Goal: Browse casually

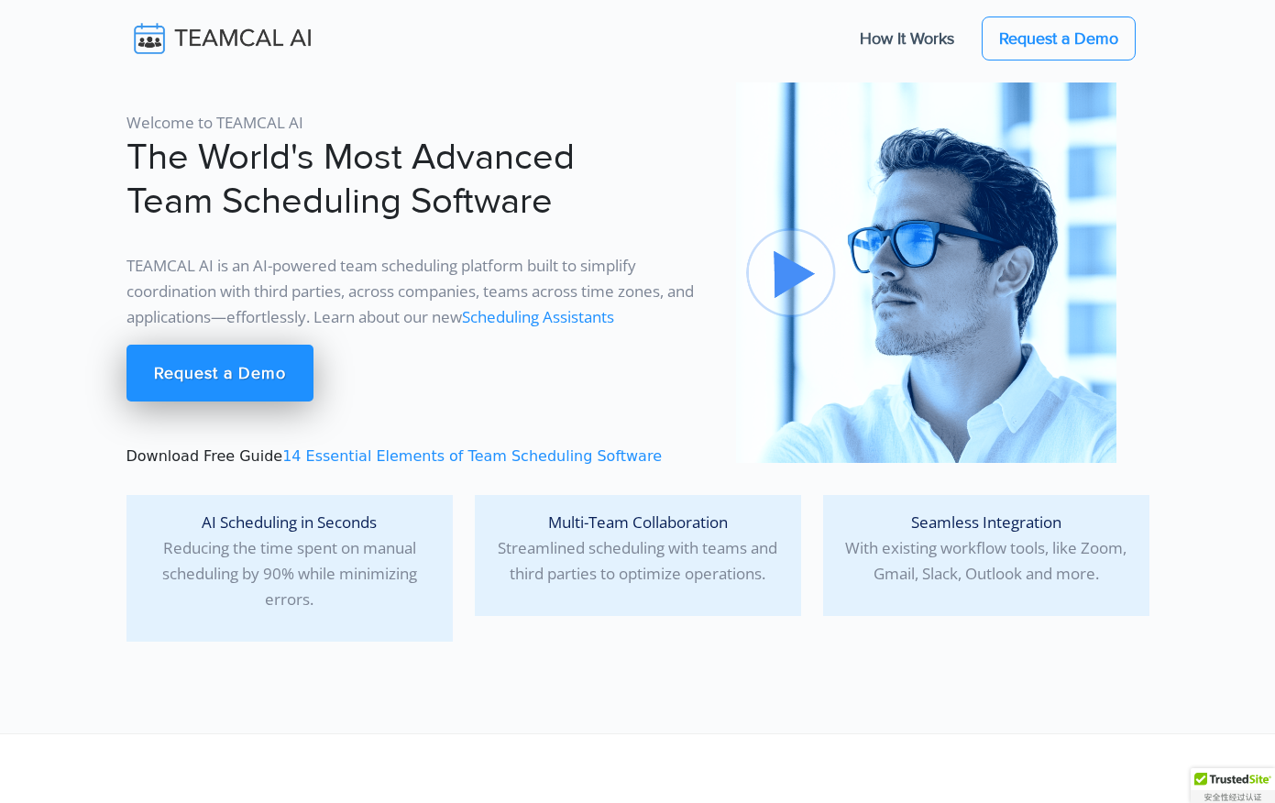
scroll to position [13, 0]
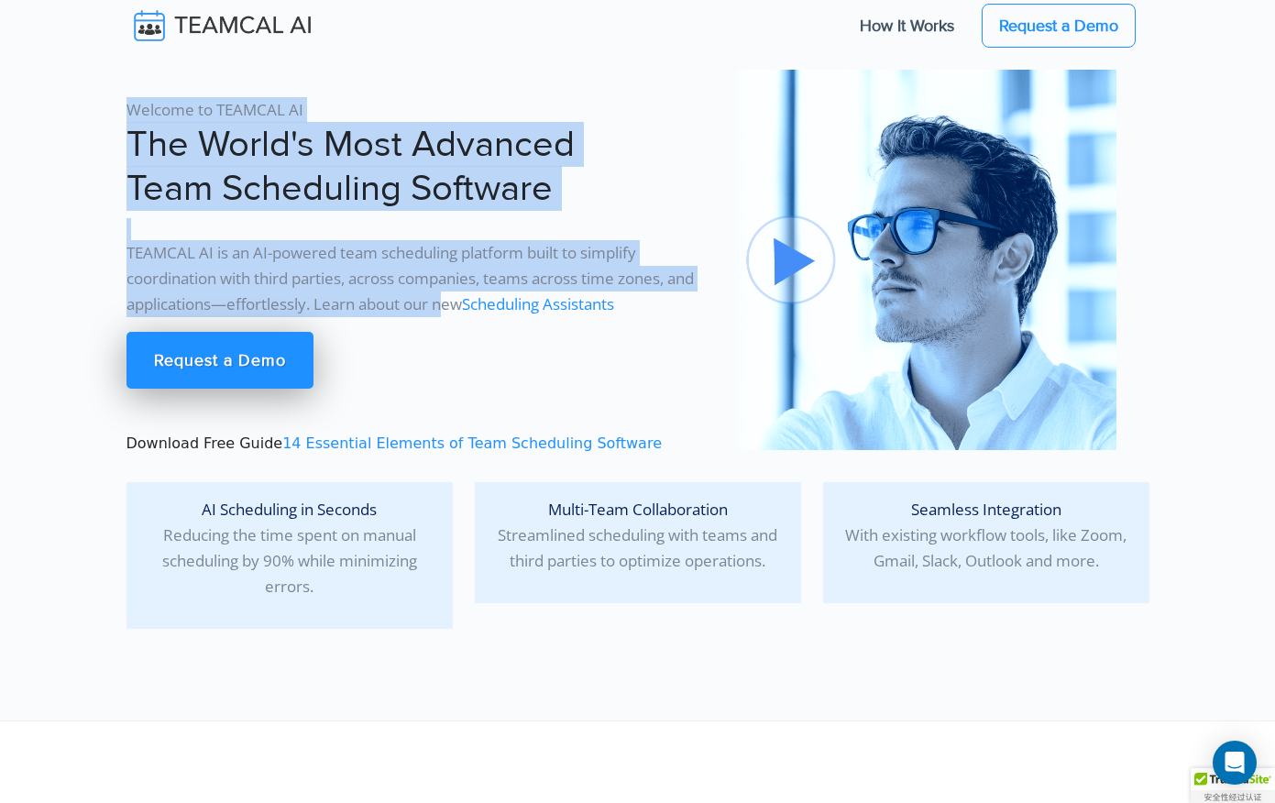
drag, startPoint x: 452, startPoint y: 310, endPoint x: 385, endPoint y: 96, distance: 223.7
click at [385, 95] on div "Welcome to TEAMCAL AI The World's Most Advanced Team Scheduling Software TEAMCA…" at bounding box center [419, 262] width 609 height 385
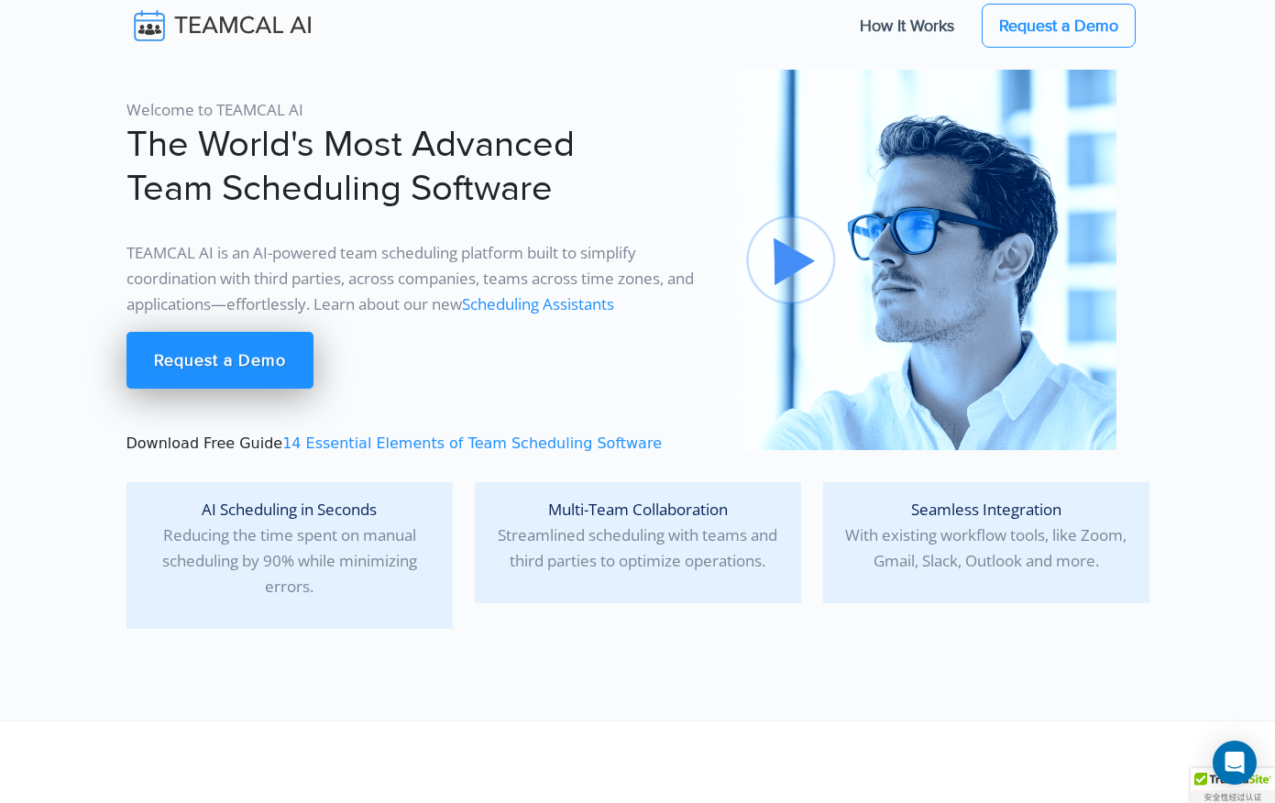
click at [385, 94] on div "Welcome to TEAMCAL AI The World's Most Advanced Team Scheduling Software TEAMCA…" at bounding box center [419, 262] width 609 height 385
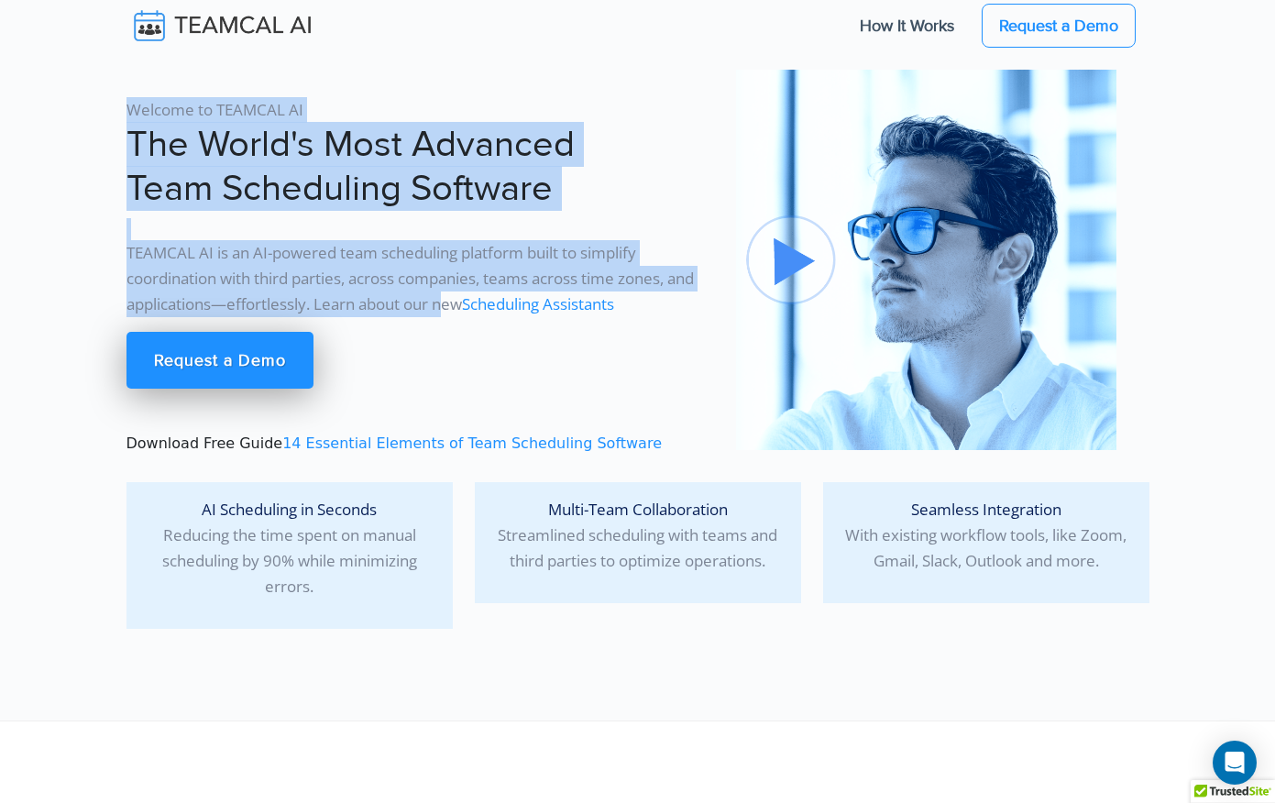
drag, startPoint x: 377, startPoint y: 94, endPoint x: 447, endPoint y: 314, distance: 231.0
click at [447, 314] on div "Welcome to TEAMCAL AI The World's Most Advanced Team Scheduling Software TEAMCA…" at bounding box center [419, 262] width 609 height 385
click at [447, 314] on p "TEAMCAL AI is an AI-powered team scheduling platform built to simplify coordina…" at bounding box center [419, 278] width 587 height 77
drag, startPoint x: 443, startPoint y: 314, endPoint x: 449, endPoint y: 103, distance: 211.8
click at [449, 103] on div "Welcome to TEAMCAL AI The World's Most Advanced Team Scheduling Software TEAMCA…" at bounding box center [419, 262] width 609 height 385
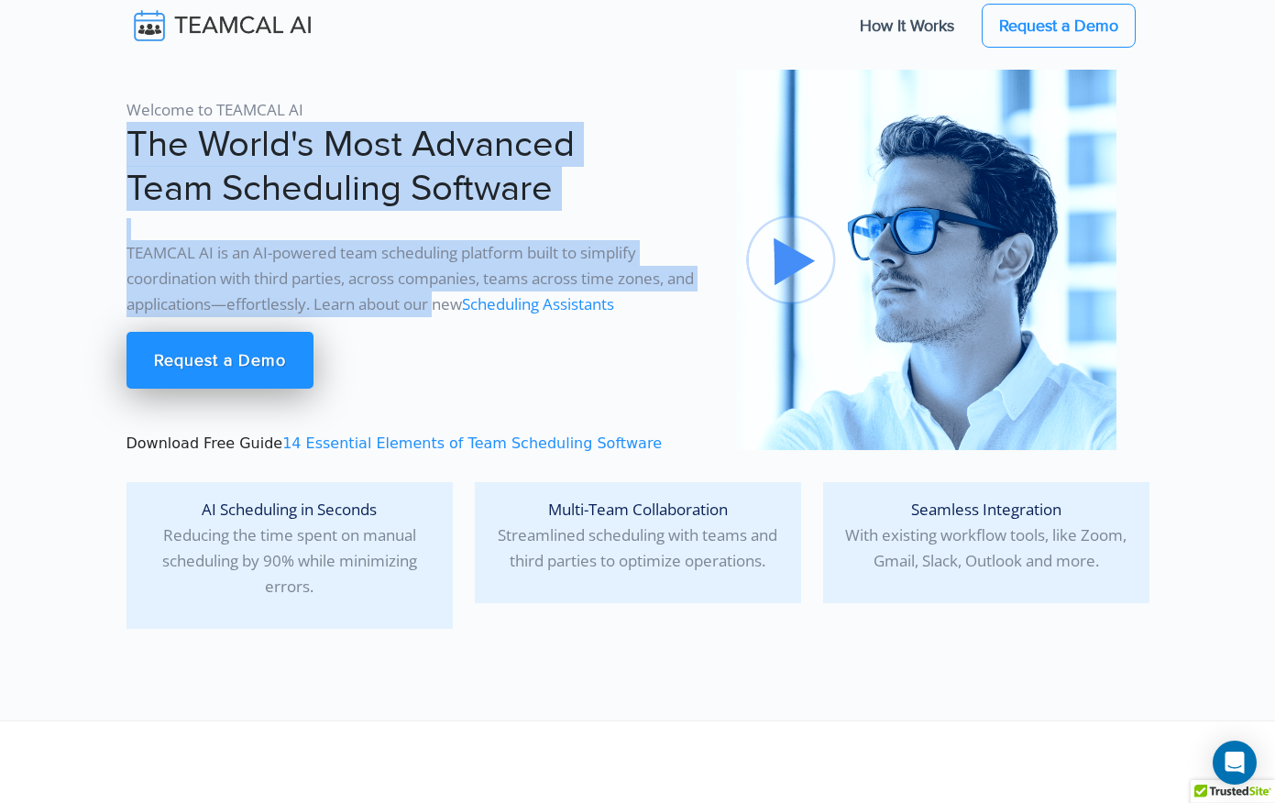
click at [449, 103] on p "Welcome to TEAMCAL AI" at bounding box center [419, 110] width 587 height 26
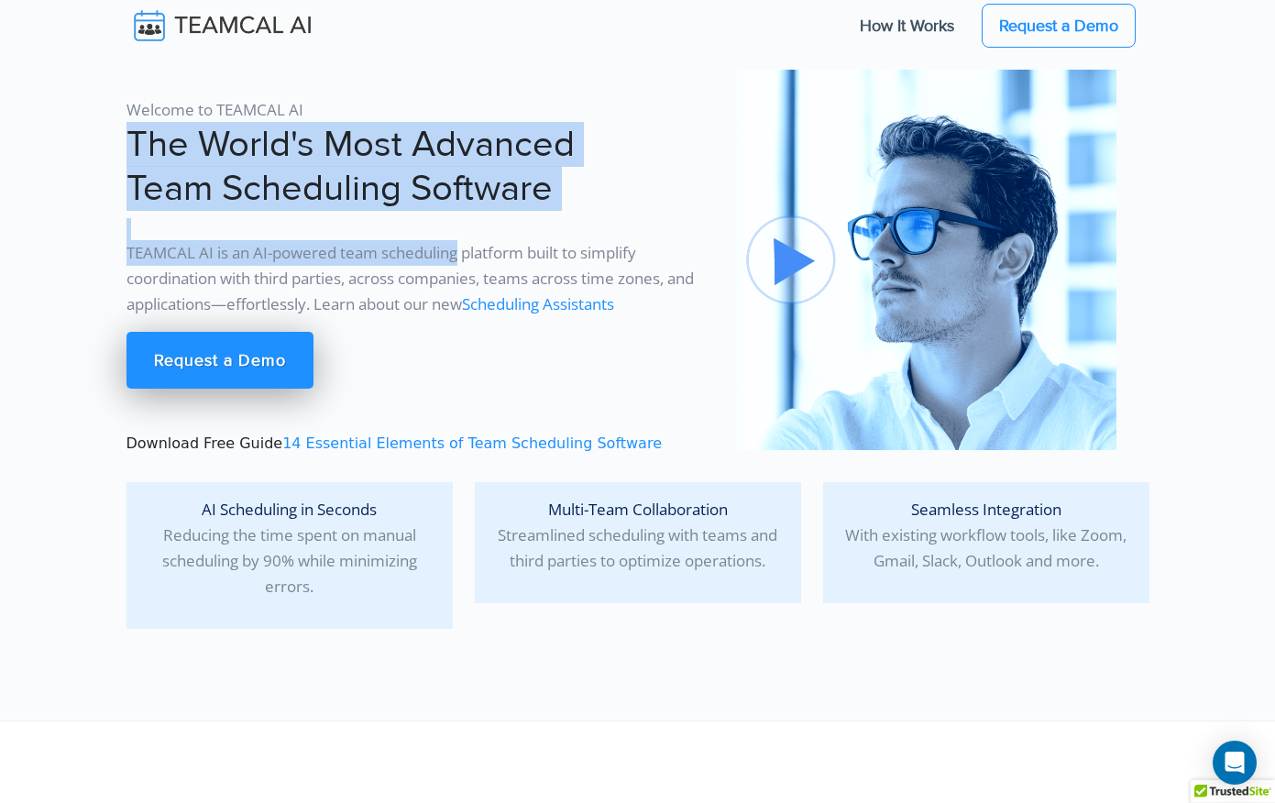
drag, startPoint x: 449, startPoint y: 103, endPoint x: 451, endPoint y: 256, distance: 153.0
click at [452, 256] on div "Welcome to TEAMCAL AI The World's Most Advanced Team Scheduling Software TEAMCA…" at bounding box center [419, 262] width 609 height 385
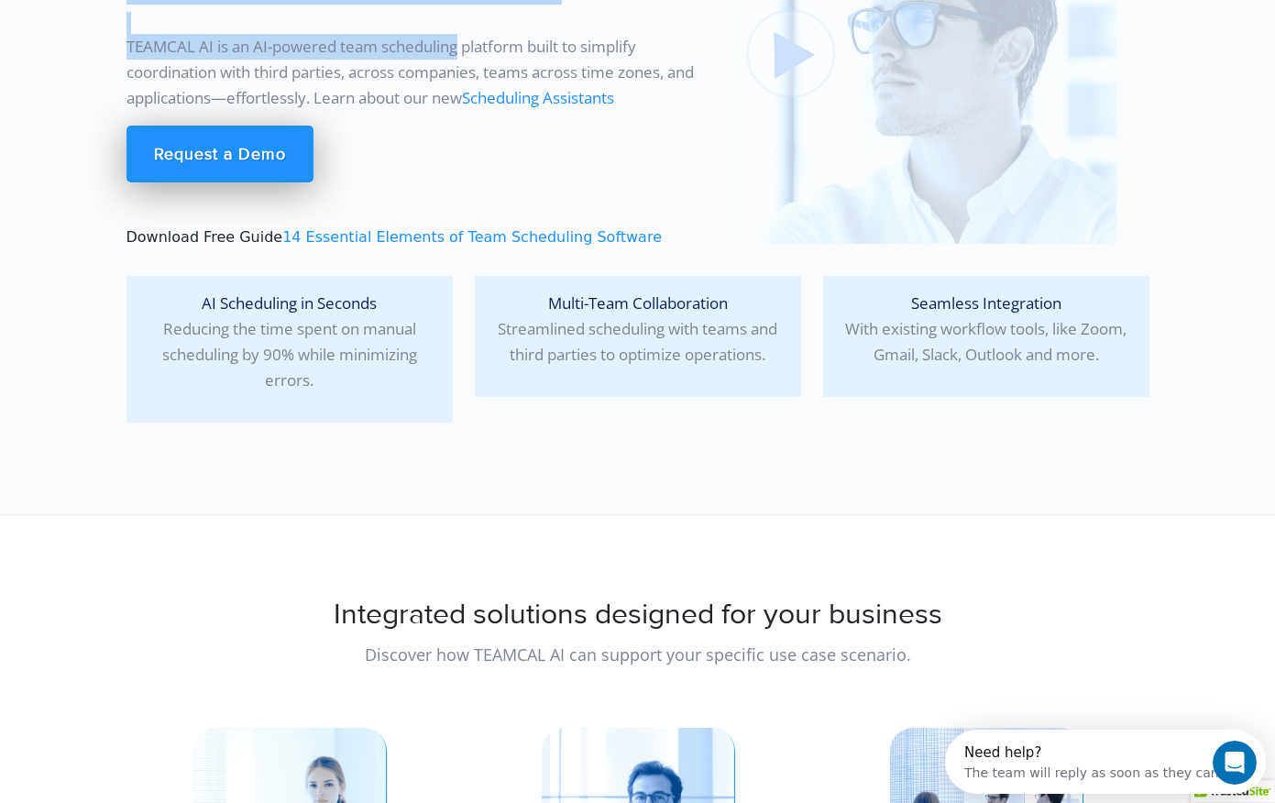
scroll to position [303, 0]
